Goal: Transaction & Acquisition: Purchase product/service

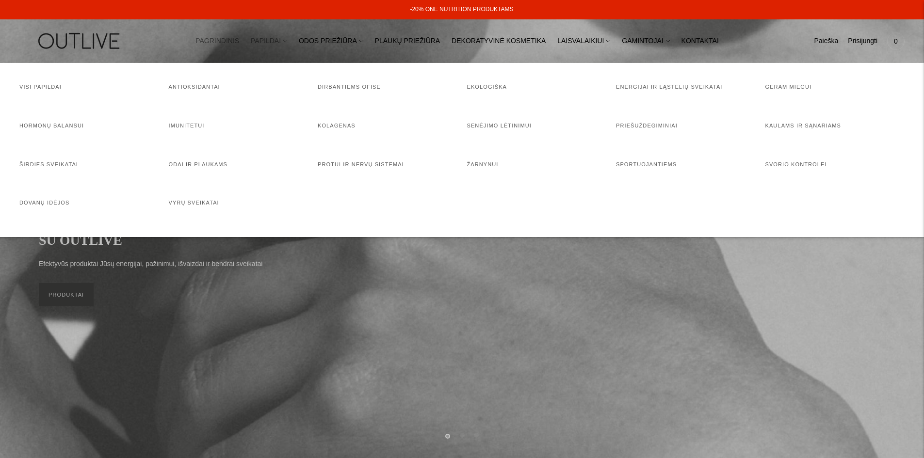
click at [279, 42] on link "PAPILDAI" at bounding box center [269, 41] width 36 height 21
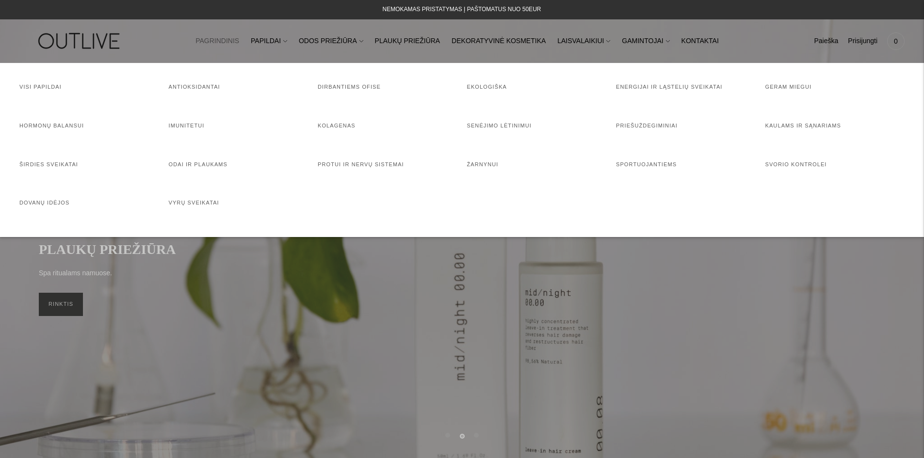
click at [301, 255] on div at bounding box center [462, 229] width 924 height 458
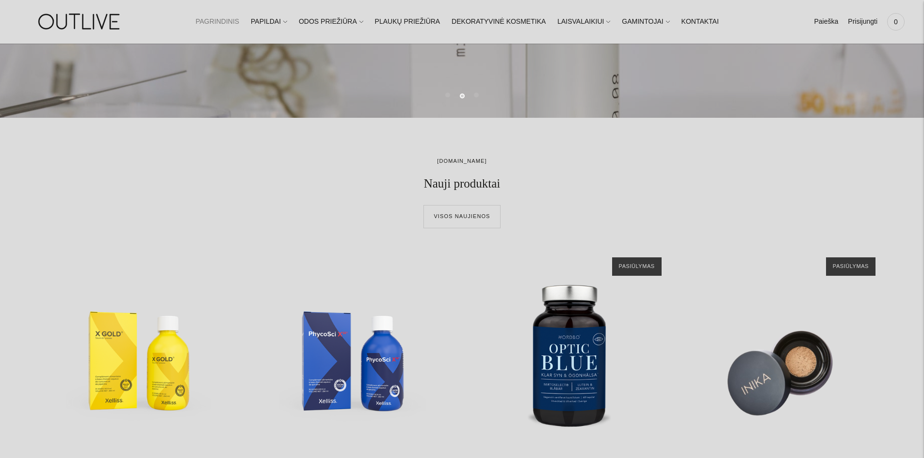
scroll to position [340, 0]
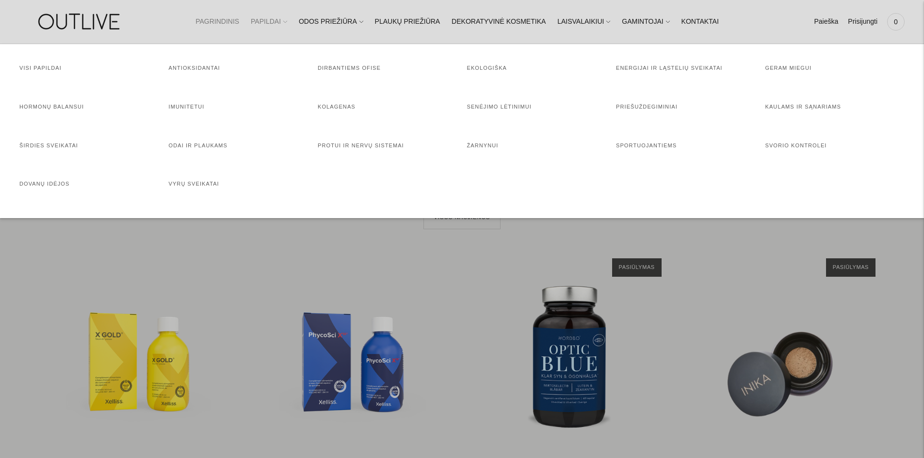
click at [287, 25] on link "PAPILDAI" at bounding box center [269, 21] width 36 height 21
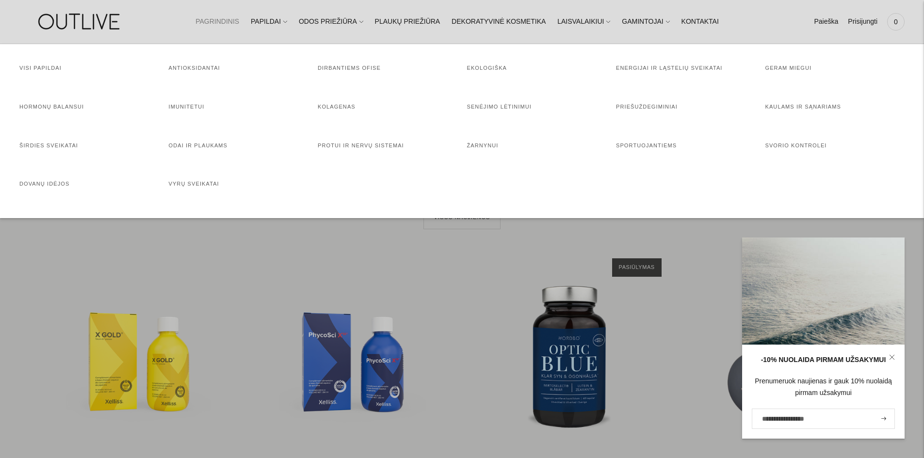
click at [627, 226] on div at bounding box center [462, 229] width 924 height 458
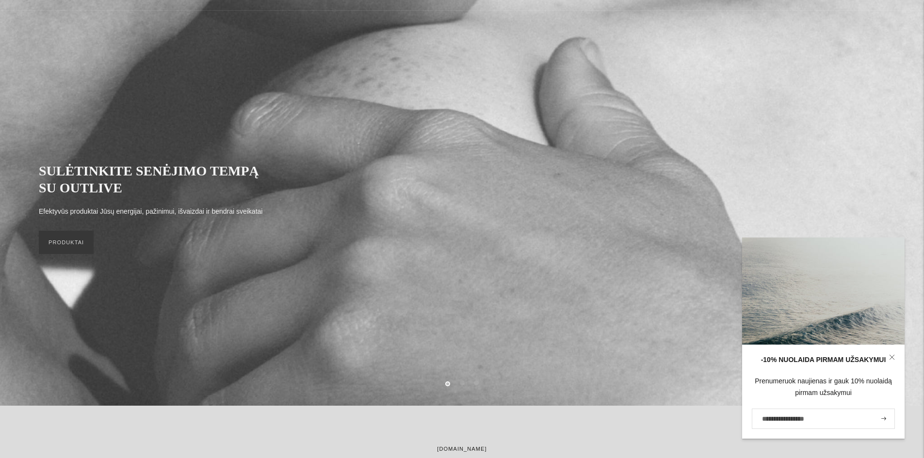
scroll to position [0, 0]
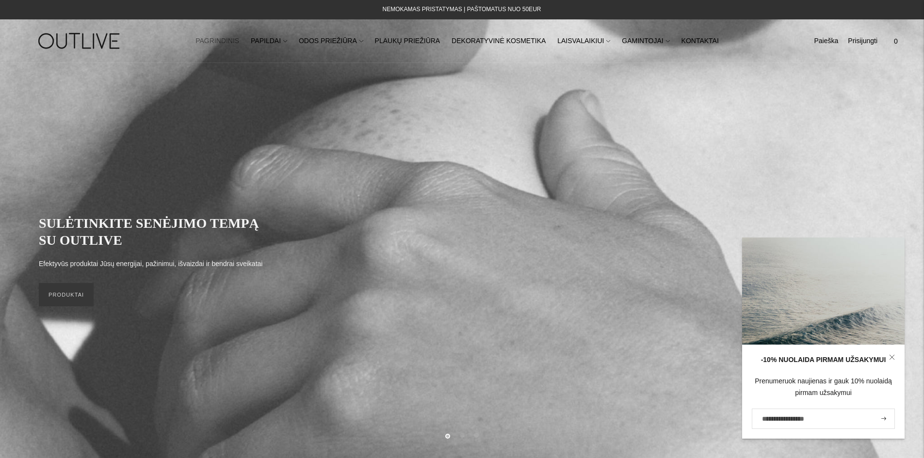
click at [827, 41] on link "Paieška" at bounding box center [826, 41] width 24 height 21
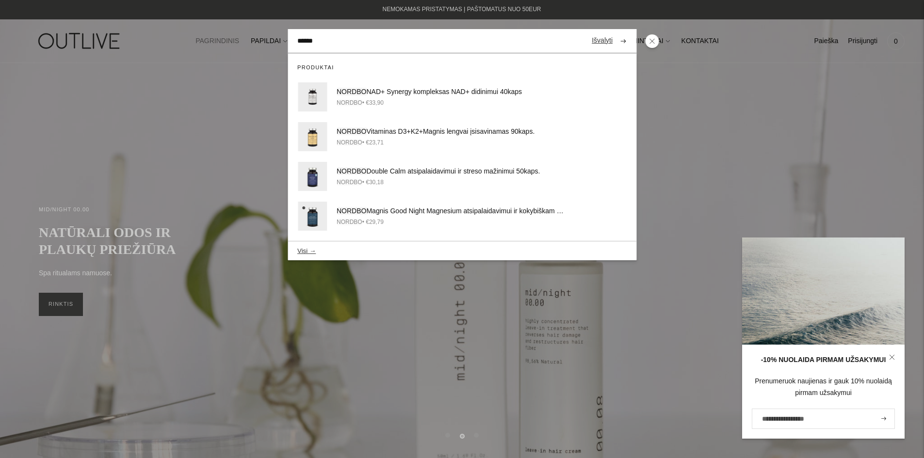
type input "******"
click at [614, 32] on button "submit" at bounding box center [622, 41] width 17 height 19
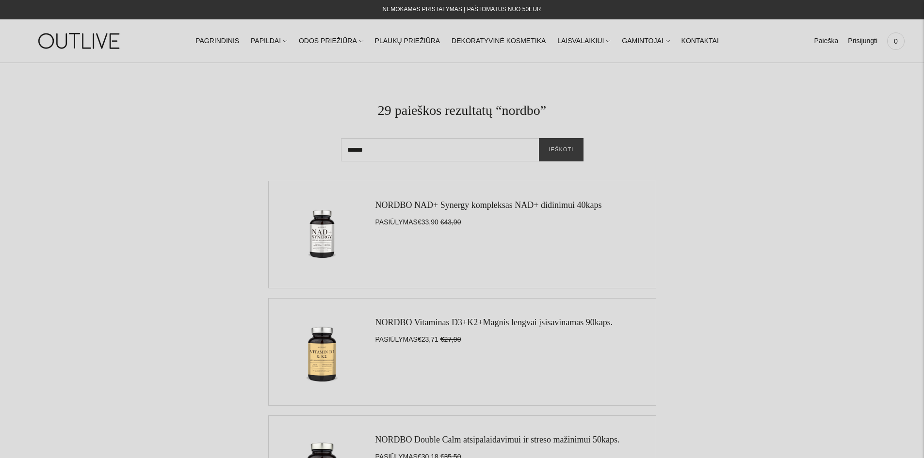
click at [311, 234] on img at bounding box center [321, 234] width 87 height 87
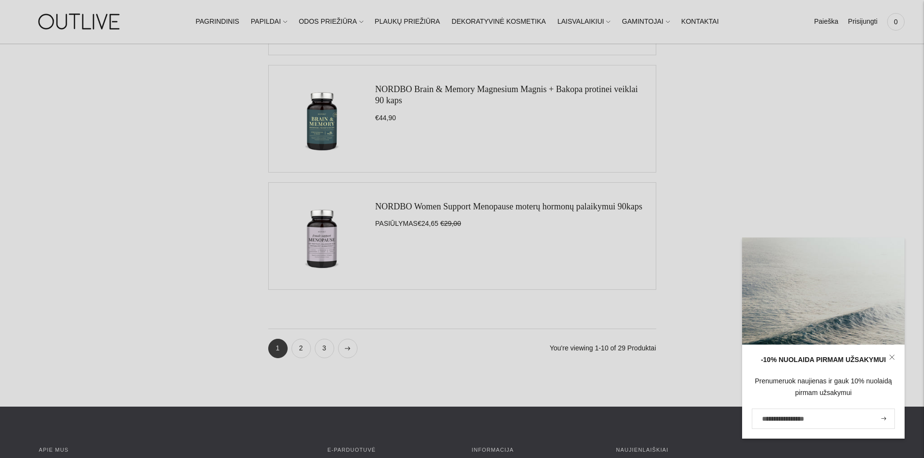
scroll to position [1067, 0]
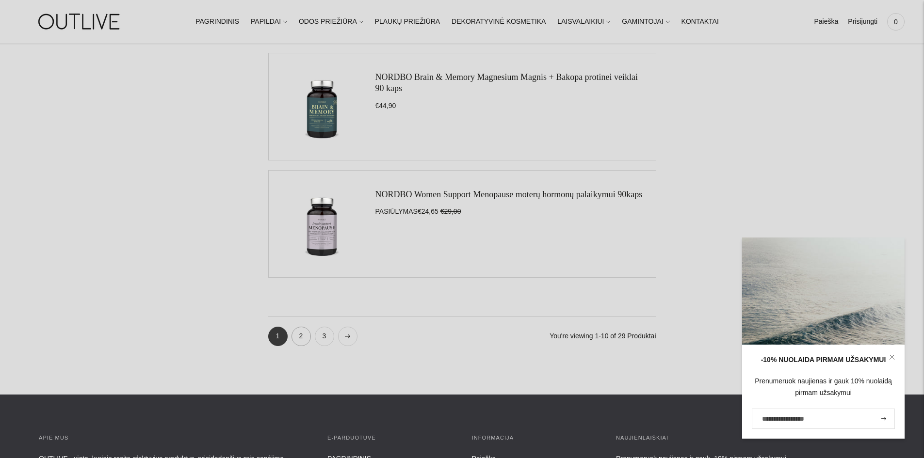
click at [308, 335] on link "2" at bounding box center [300, 336] width 19 height 19
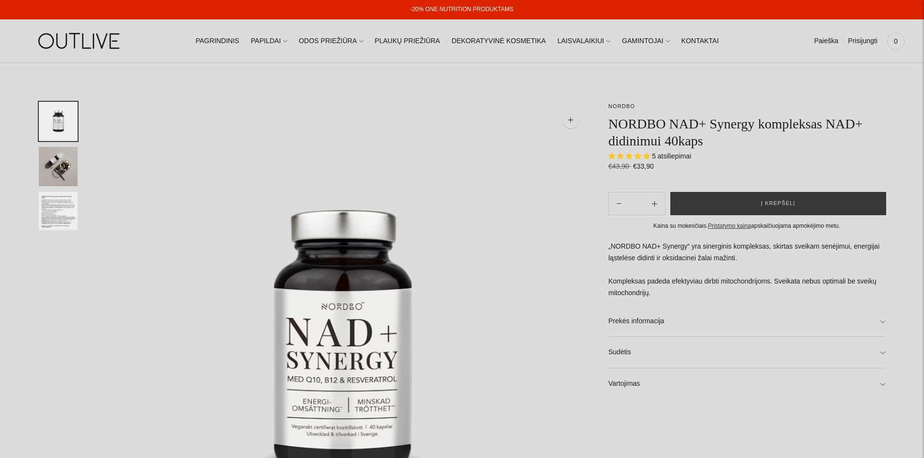
select select "**********"
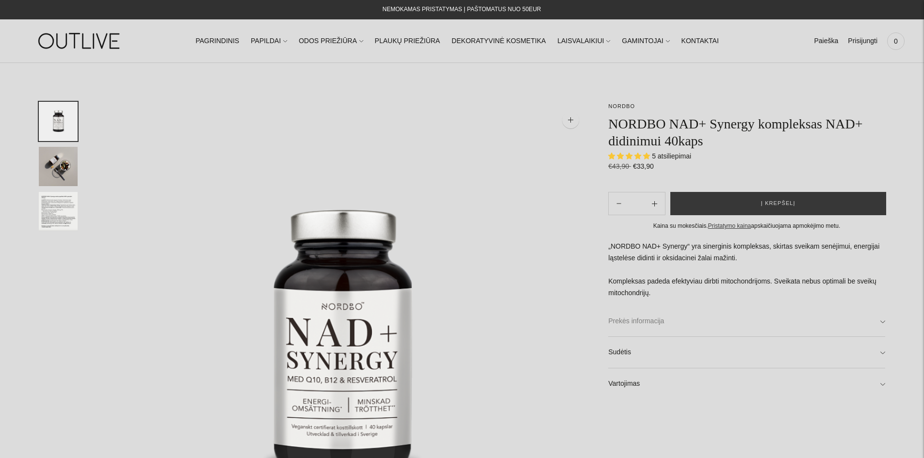
click at [707, 326] on link "Prekės informacija" at bounding box center [746, 321] width 277 height 31
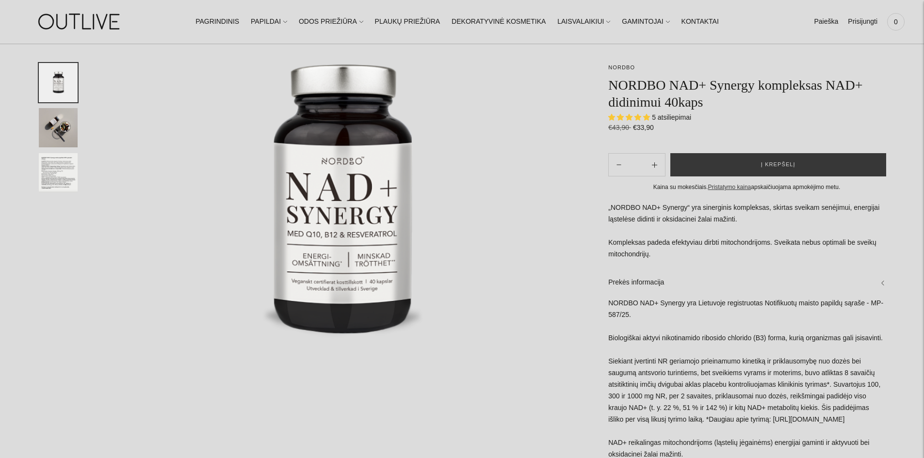
scroll to position [243, 0]
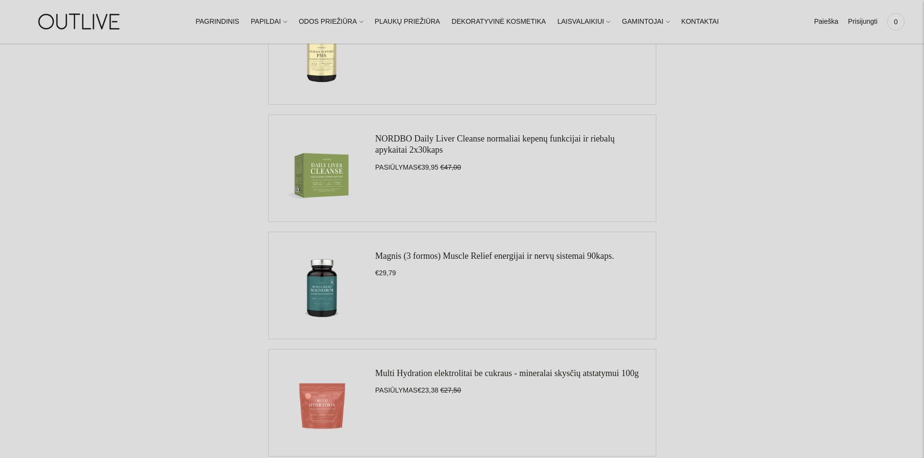
scroll to position [776, 0]
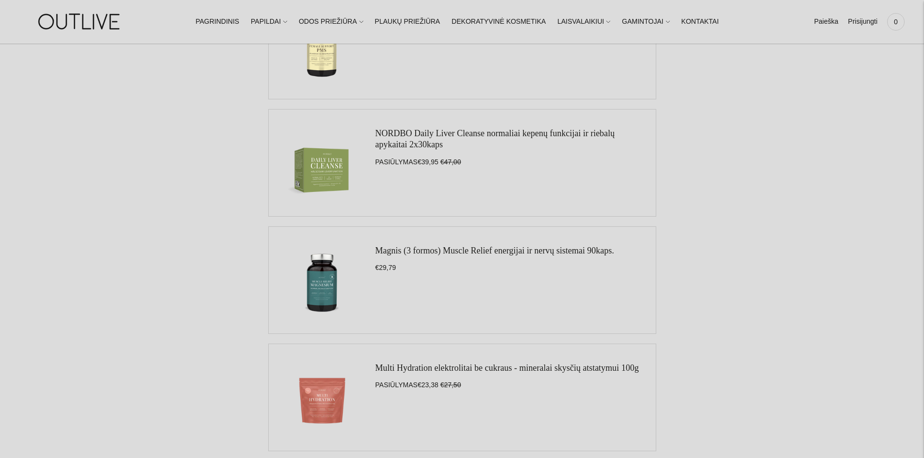
click at [326, 286] on img at bounding box center [321, 280] width 87 height 87
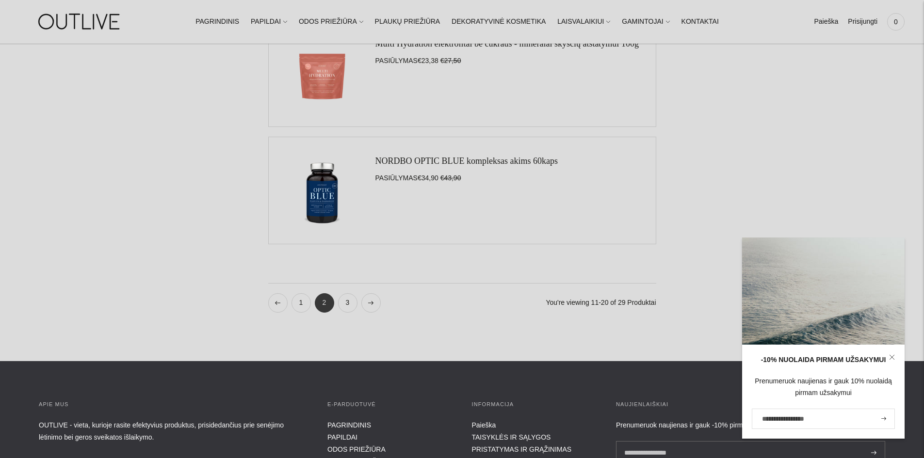
scroll to position [1116, 0]
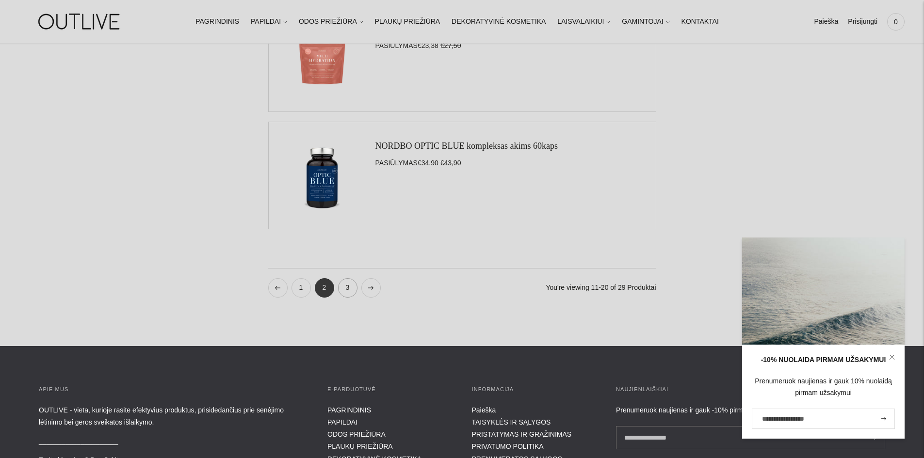
click at [350, 289] on link "3" at bounding box center [347, 287] width 19 height 19
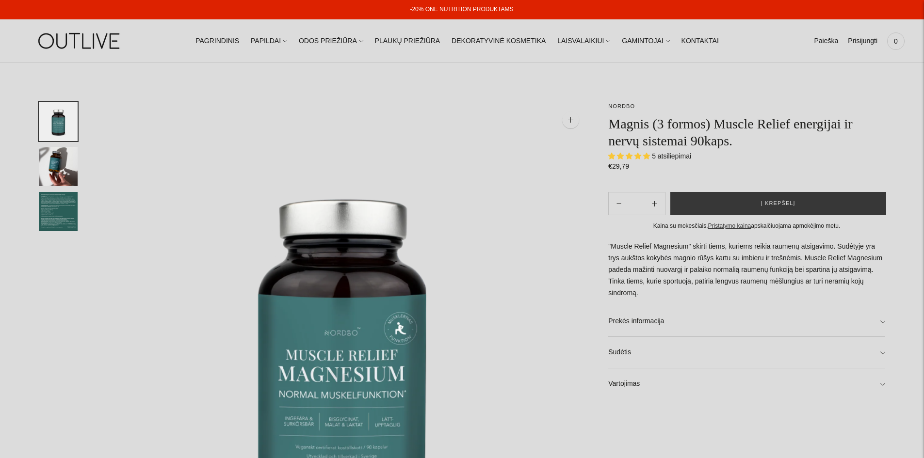
select select "**********"
click at [754, 208] on button "Į krepšelį" at bounding box center [778, 203] width 216 height 23
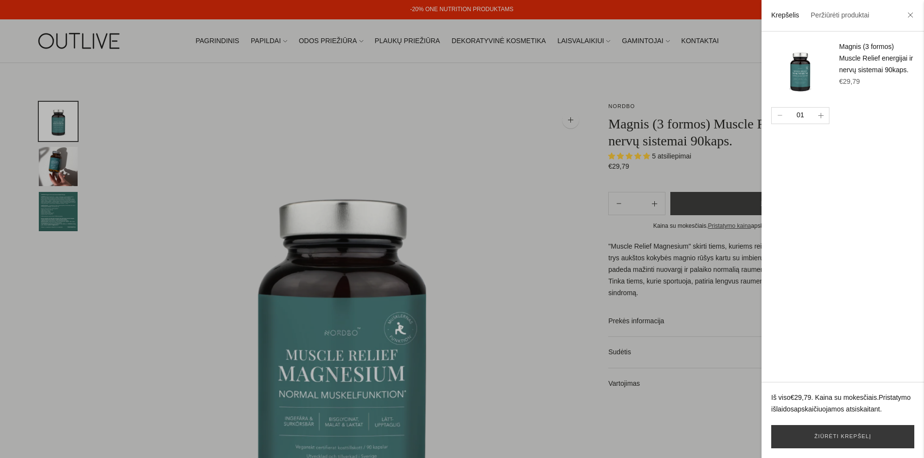
click at [822, 115] on icon "button" at bounding box center [820, 115] width 5 height 5
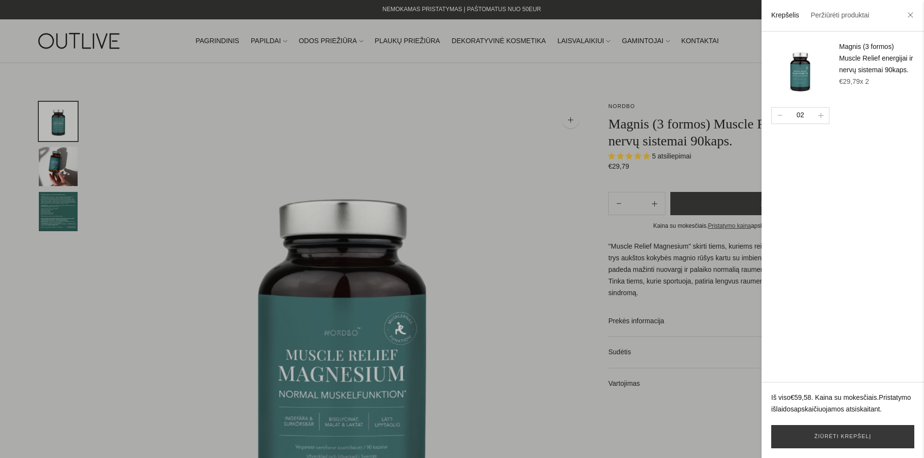
click at [434, 130] on div at bounding box center [462, 229] width 924 height 458
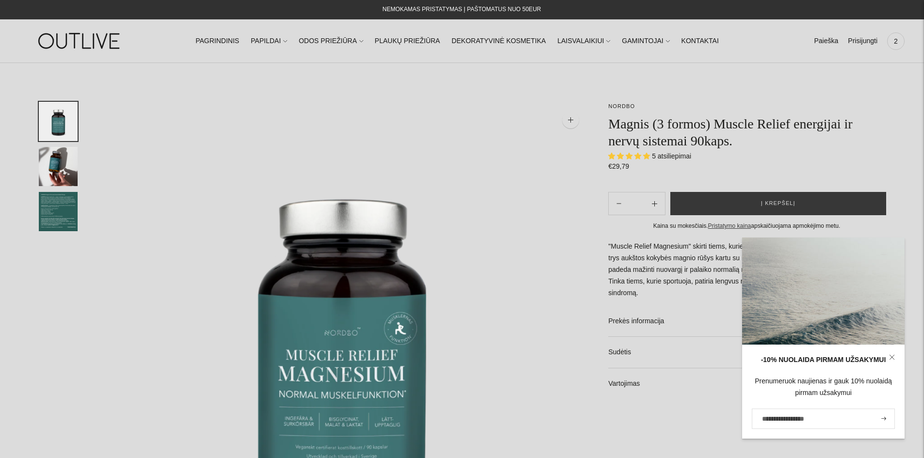
click at [55, 205] on img "Translation missing: en.general.accessibility.image_thumbail" at bounding box center [58, 211] width 39 height 39
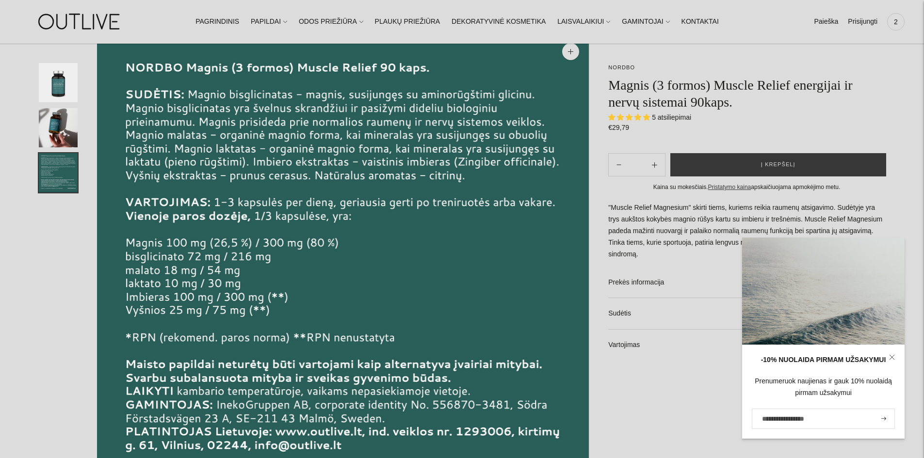
scroll to position [146, 0]
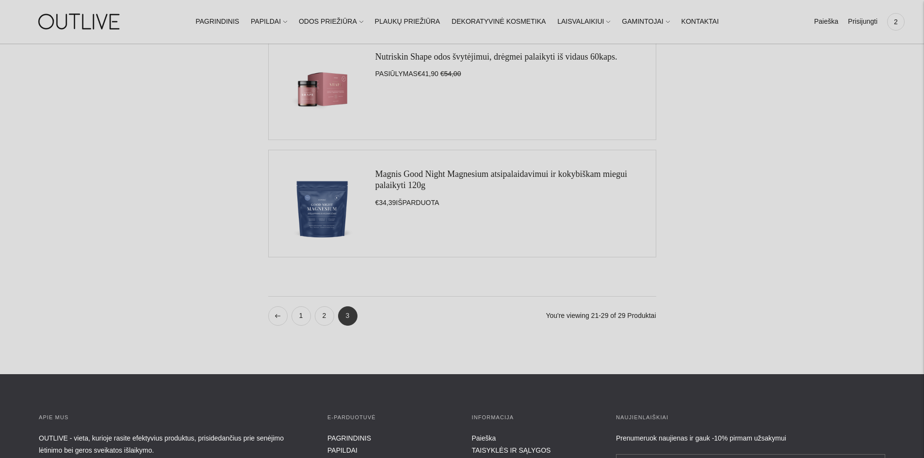
scroll to position [1019, 0]
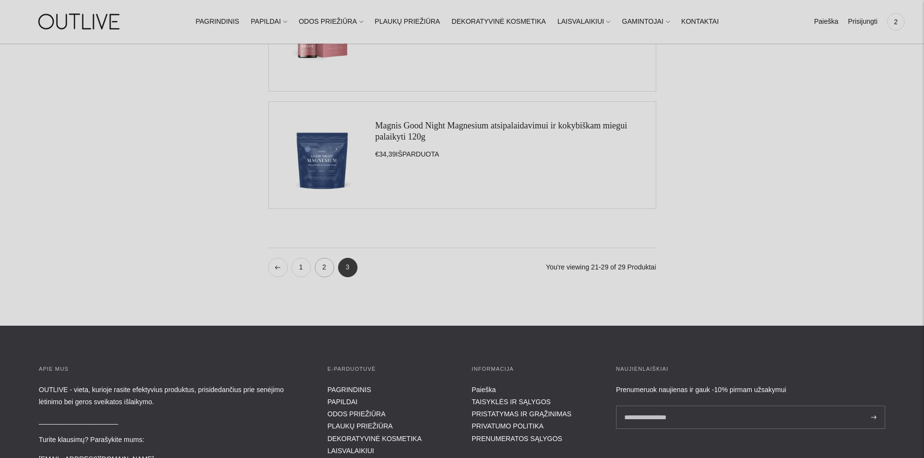
click at [320, 274] on link "2" at bounding box center [324, 267] width 19 height 19
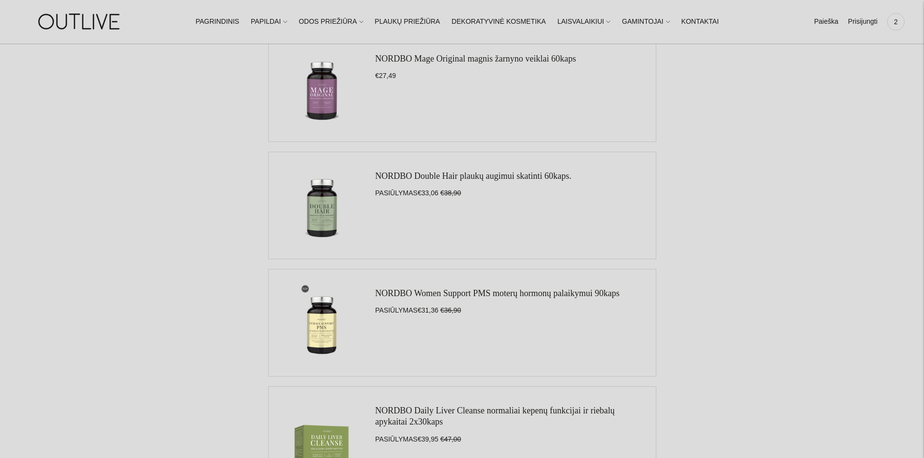
scroll to position [534, 0]
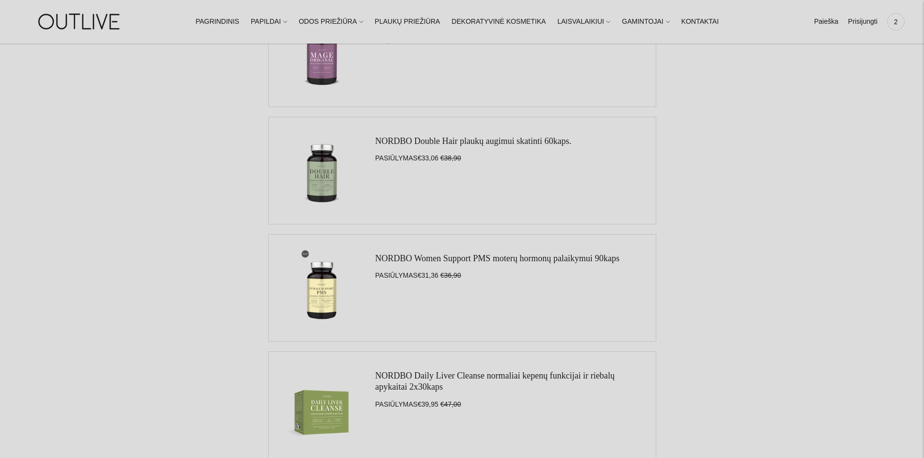
click at [396, 258] on link "NORDBO Women Support PMS moterų hormonų palaikymui 90kaps" at bounding box center [497, 259] width 244 height 10
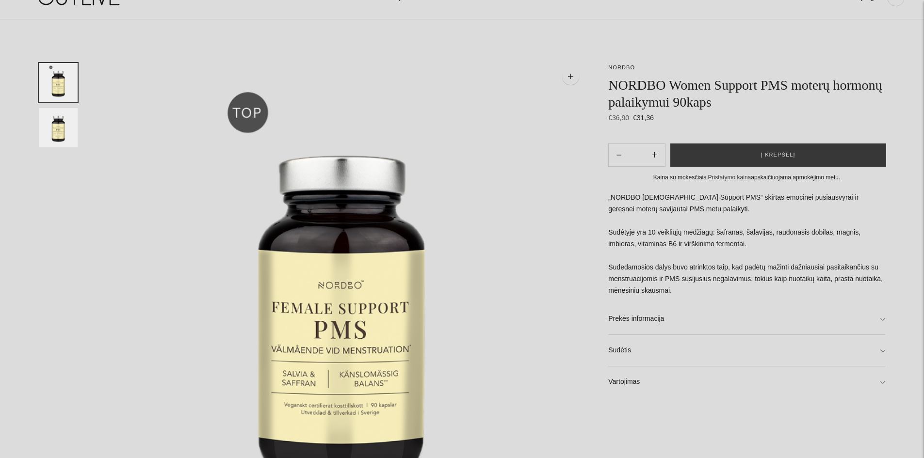
scroll to position [97, 0]
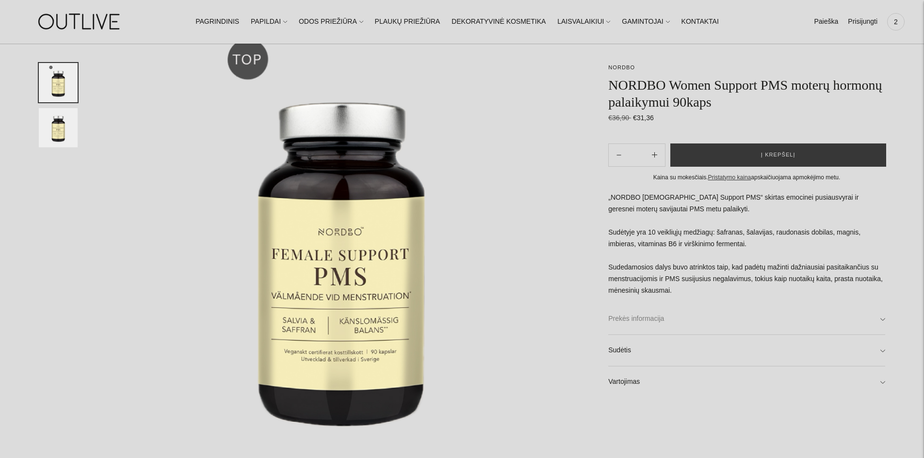
click at [670, 327] on link "Prekės informacija" at bounding box center [746, 319] width 277 height 31
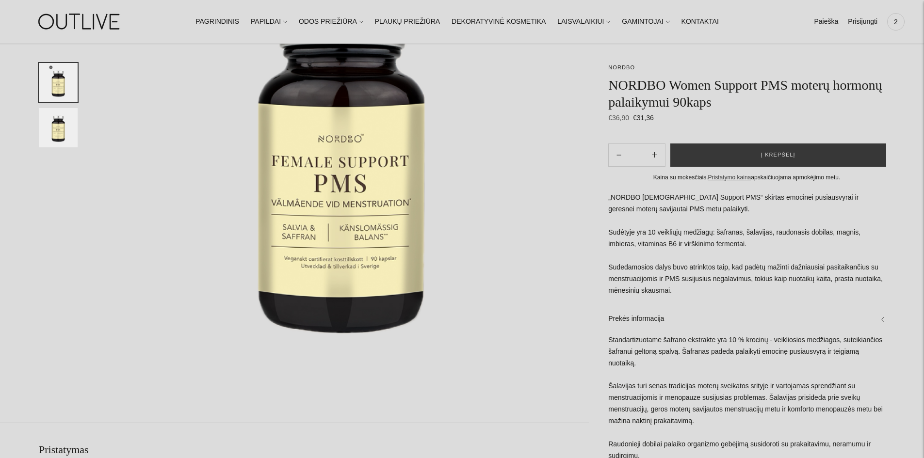
scroll to position [194, 0]
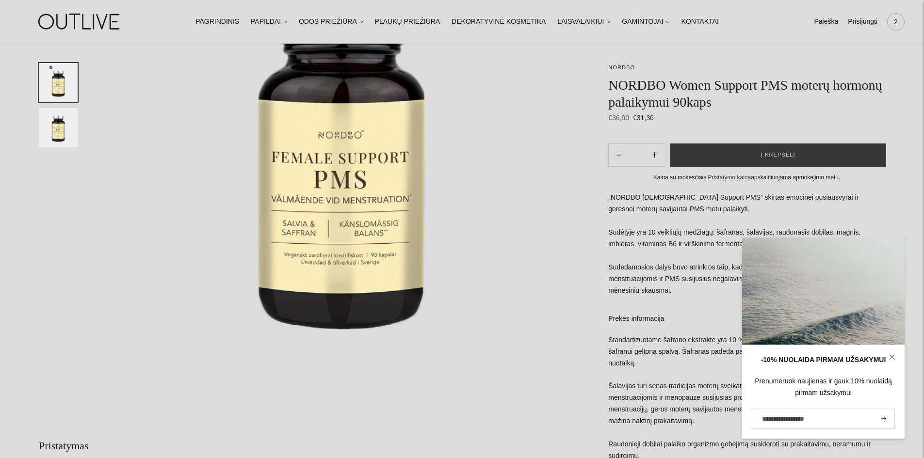
click at [893, 28] on span "2" at bounding box center [896, 22] width 14 height 14
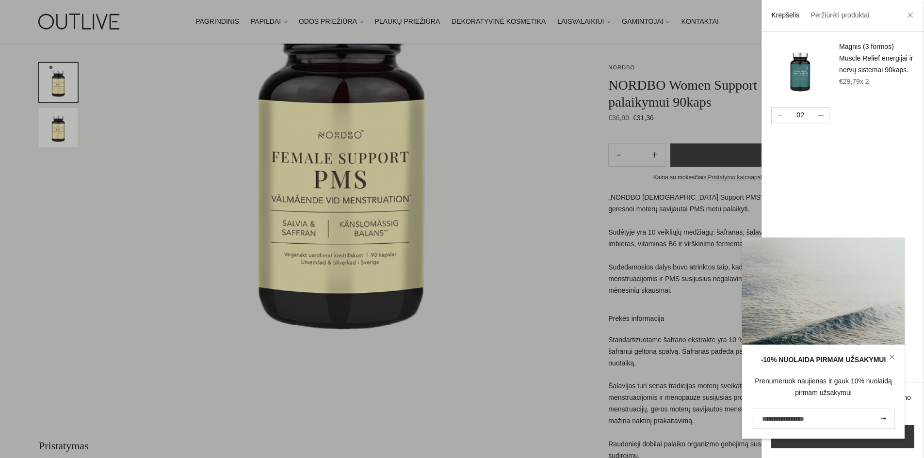
click at [889, 357] on icon at bounding box center [892, 358] width 6 height 6
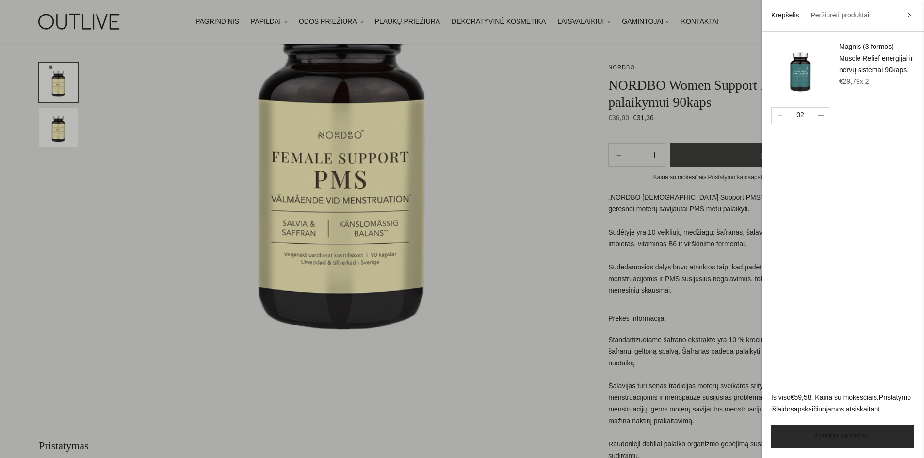
click at [853, 436] on link "Žiūrėti krepšelį" at bounding box center [842, 436] width 143 height 23
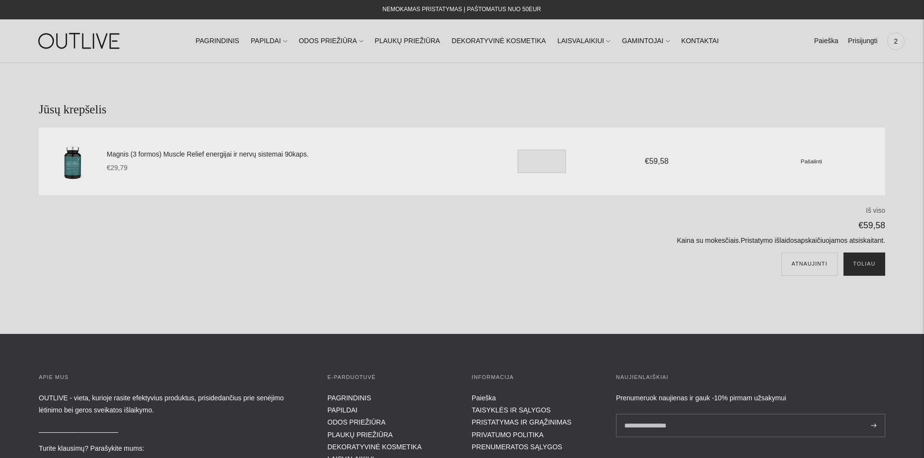
click at [870, 264] on button "Toliau" at bounding box center [864, 264] width 42 height 23
